Goal: Information Seeking & Learning: Find specific fact

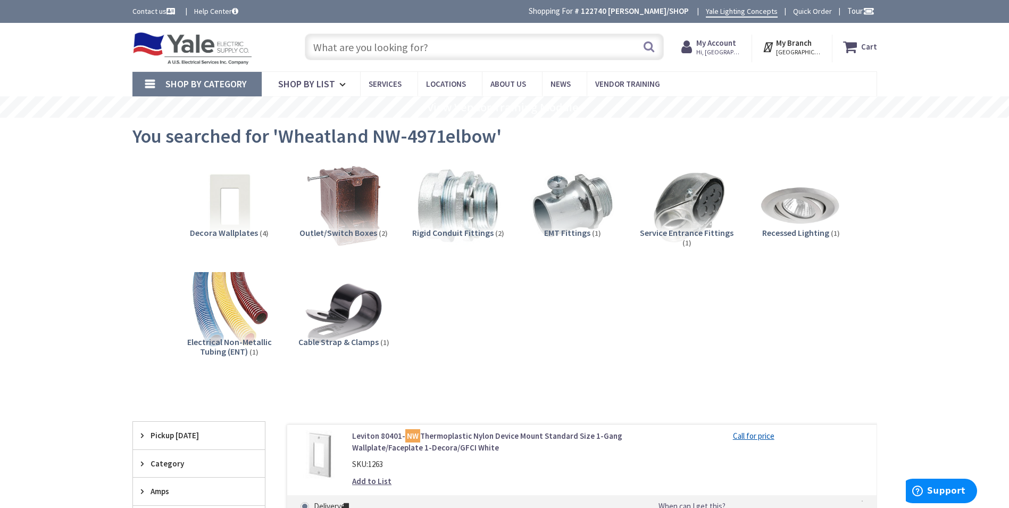
click at [461, 42] on input "text" at bounding box center [484, 47] width 359 height 27
paste input "165"
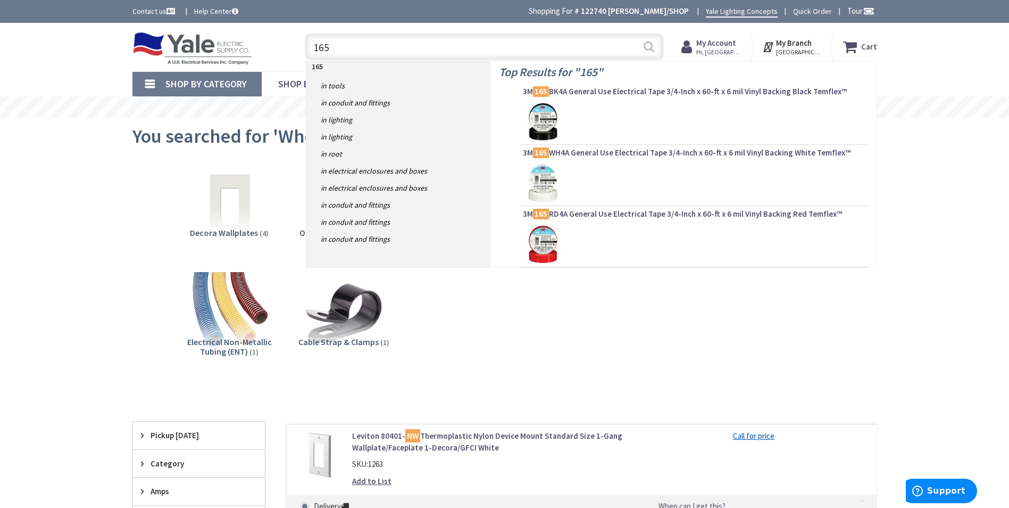
type input "165"
click at [650, 49] on button "Search" at bounding box center [649, 47] width 14 height 24
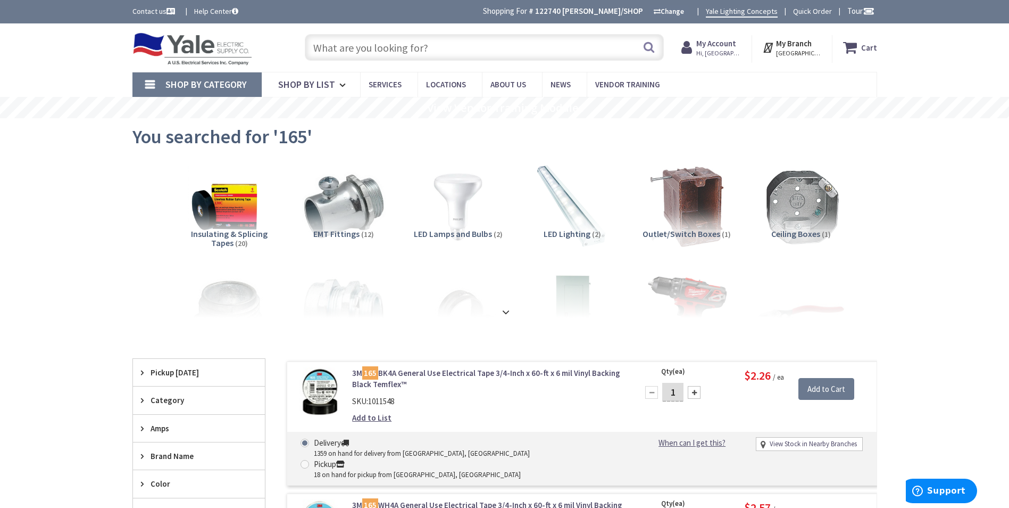
click at [372, 53] on input "text" at bounding box center [484, 47] width 359 height 27
paste input "6500 Jetline"
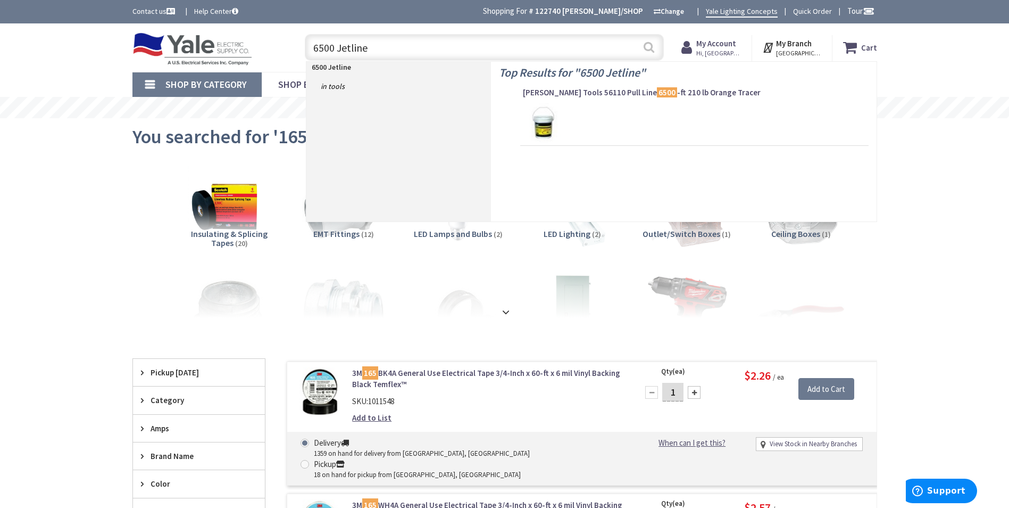
type input "6500 Jetline"
click at [647, 45] on button "Search" at bounding box center [649, 47] width 14 height 24
